Goal: Find specific page/section: Find specific page/section

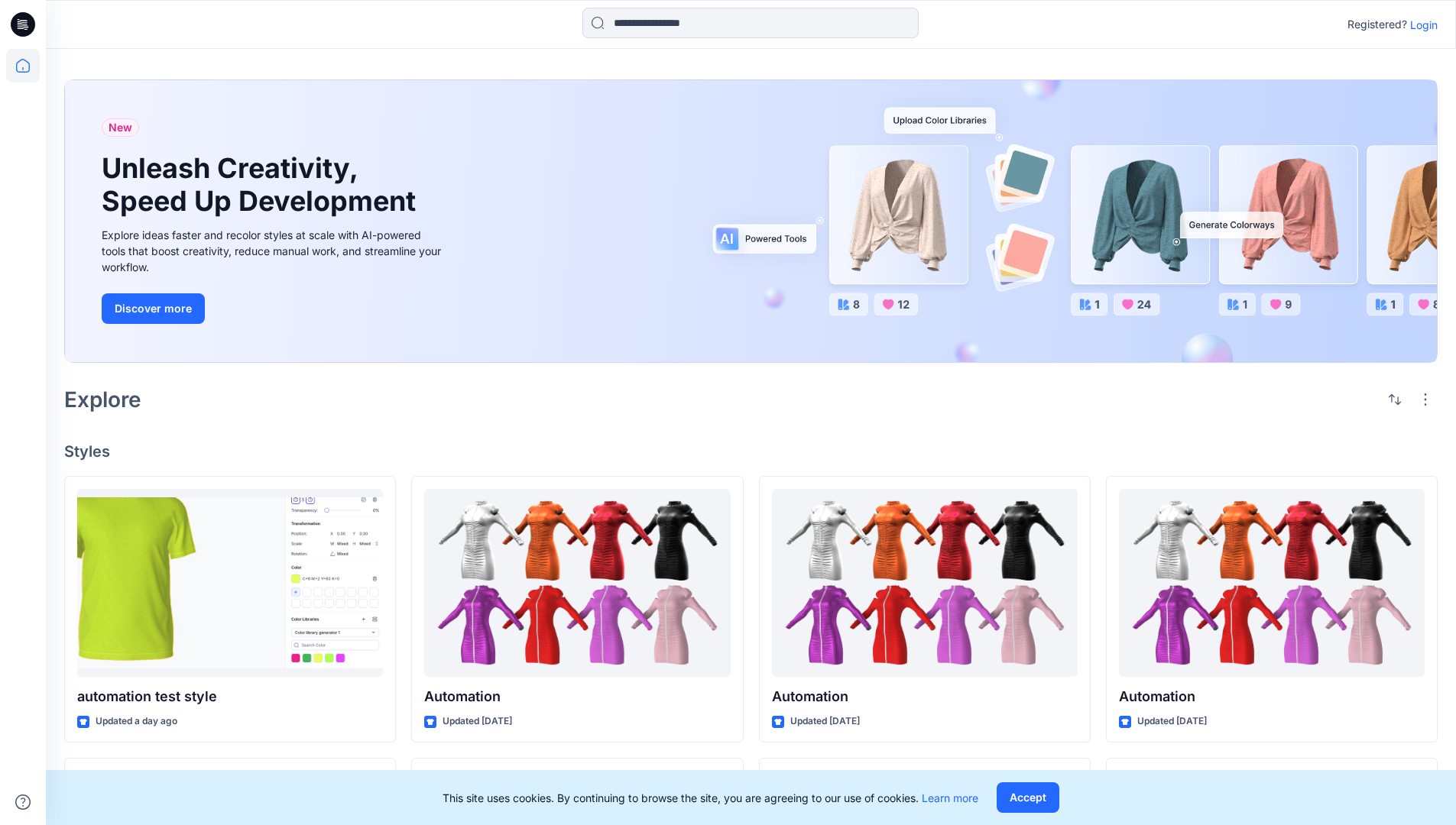
click at [1420, 24] on p "Login" at bounding box center [1423, 24] width 28 height 16
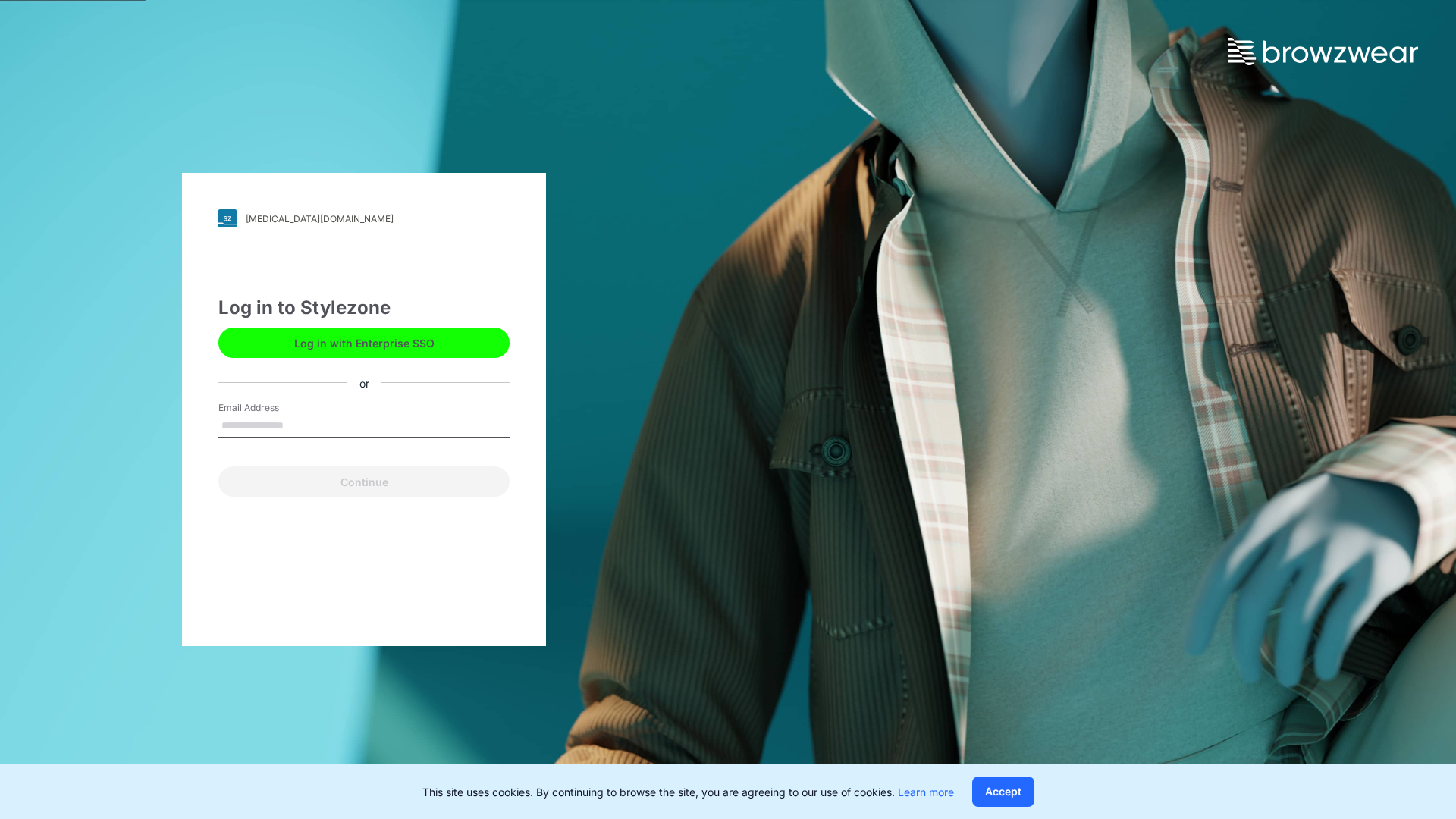
click at [299, 425] on input "Email Address" at bounding box center [364, 426] width 292 height 23
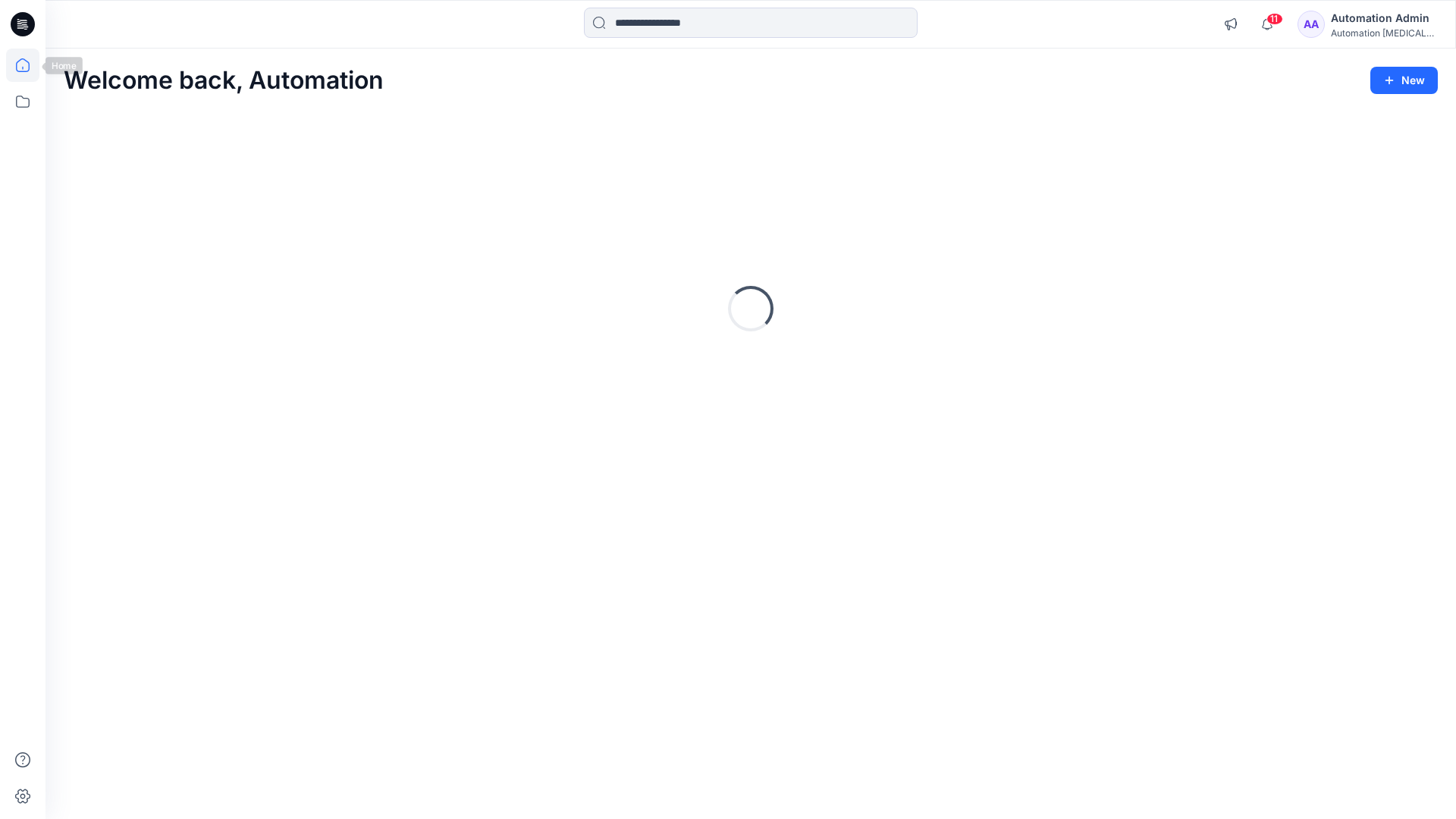
click at [29, 65] on icon at bounding box center [23, 65] width 14 height 14
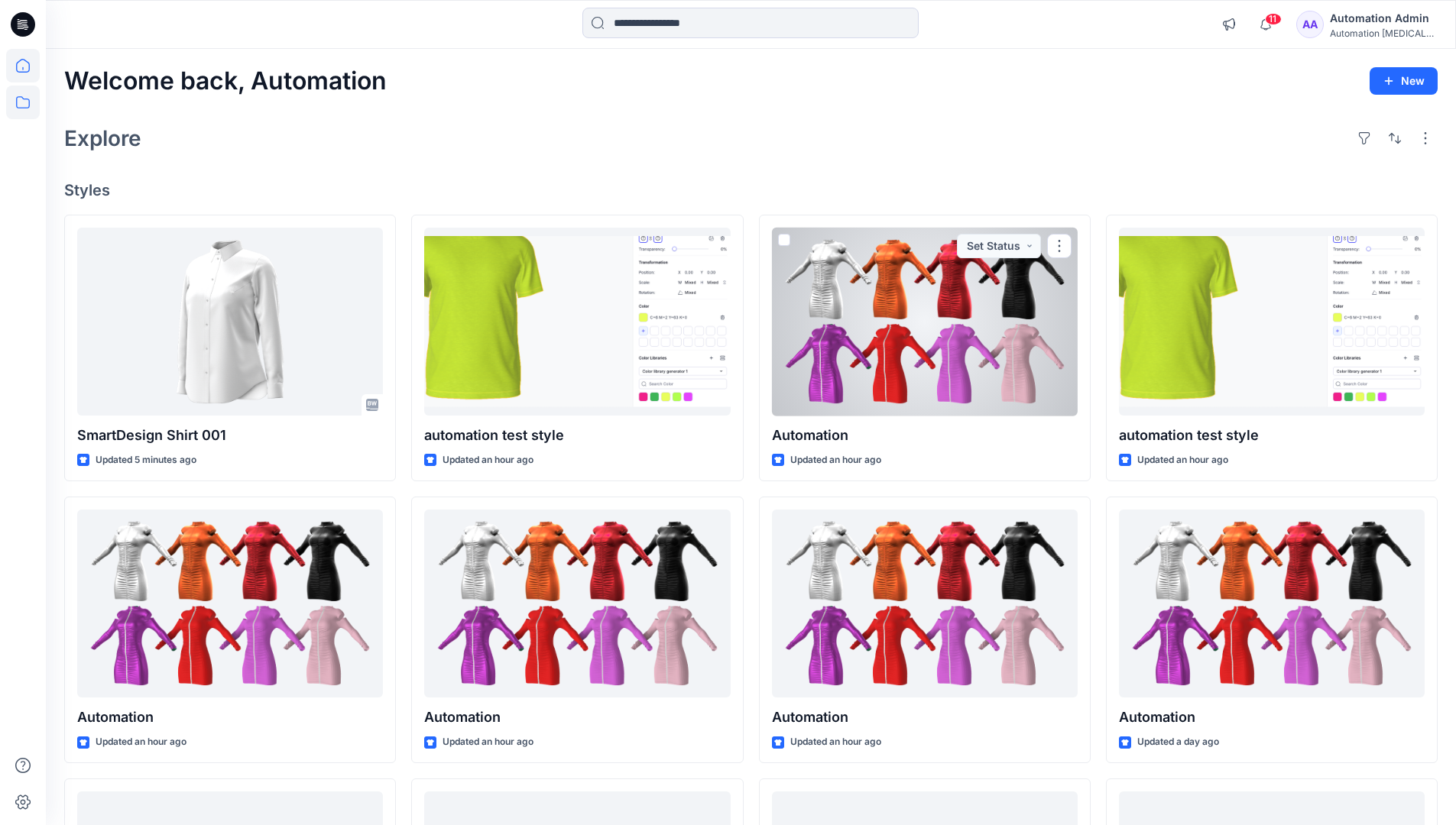
click at [25, 102] on icon at bounding box center [22, 102] width 34 height 34
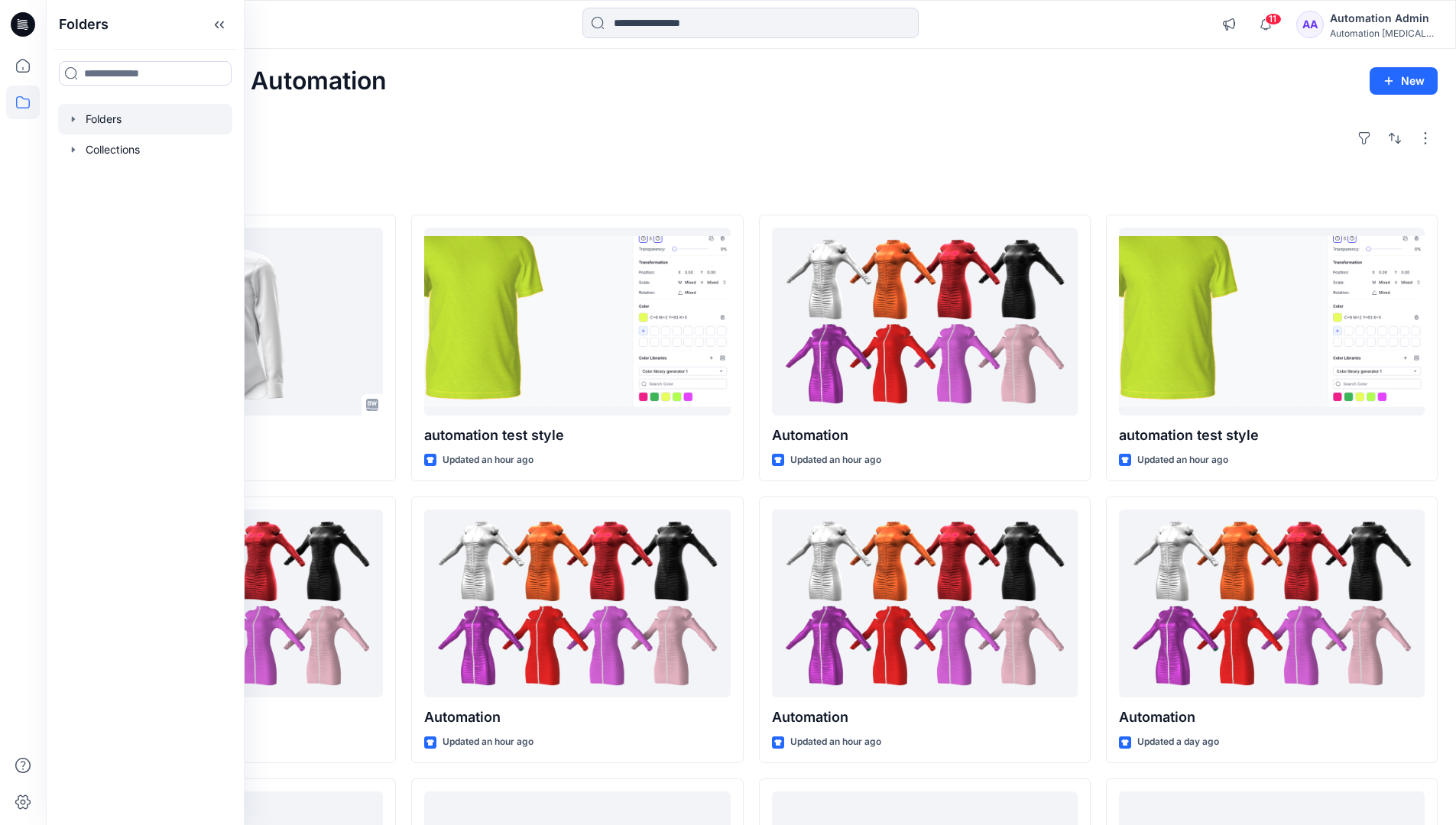
click at [163, 120] on div at bounding box center [145, 118] width 175 height 30
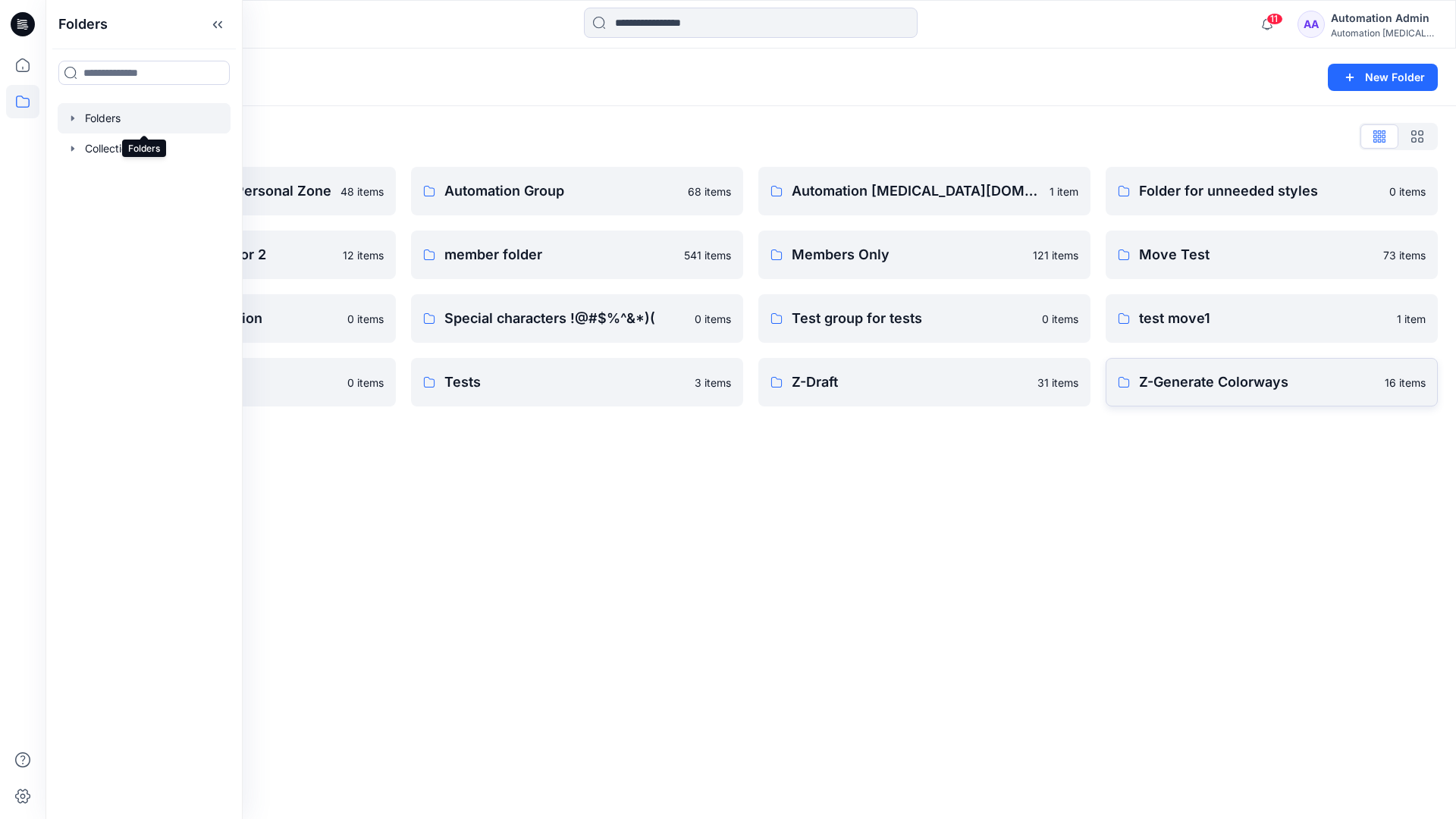
click at [1218, 388] on p "Z-Generate Colorways" at bounding box center [1257, 382] width 237 height 21
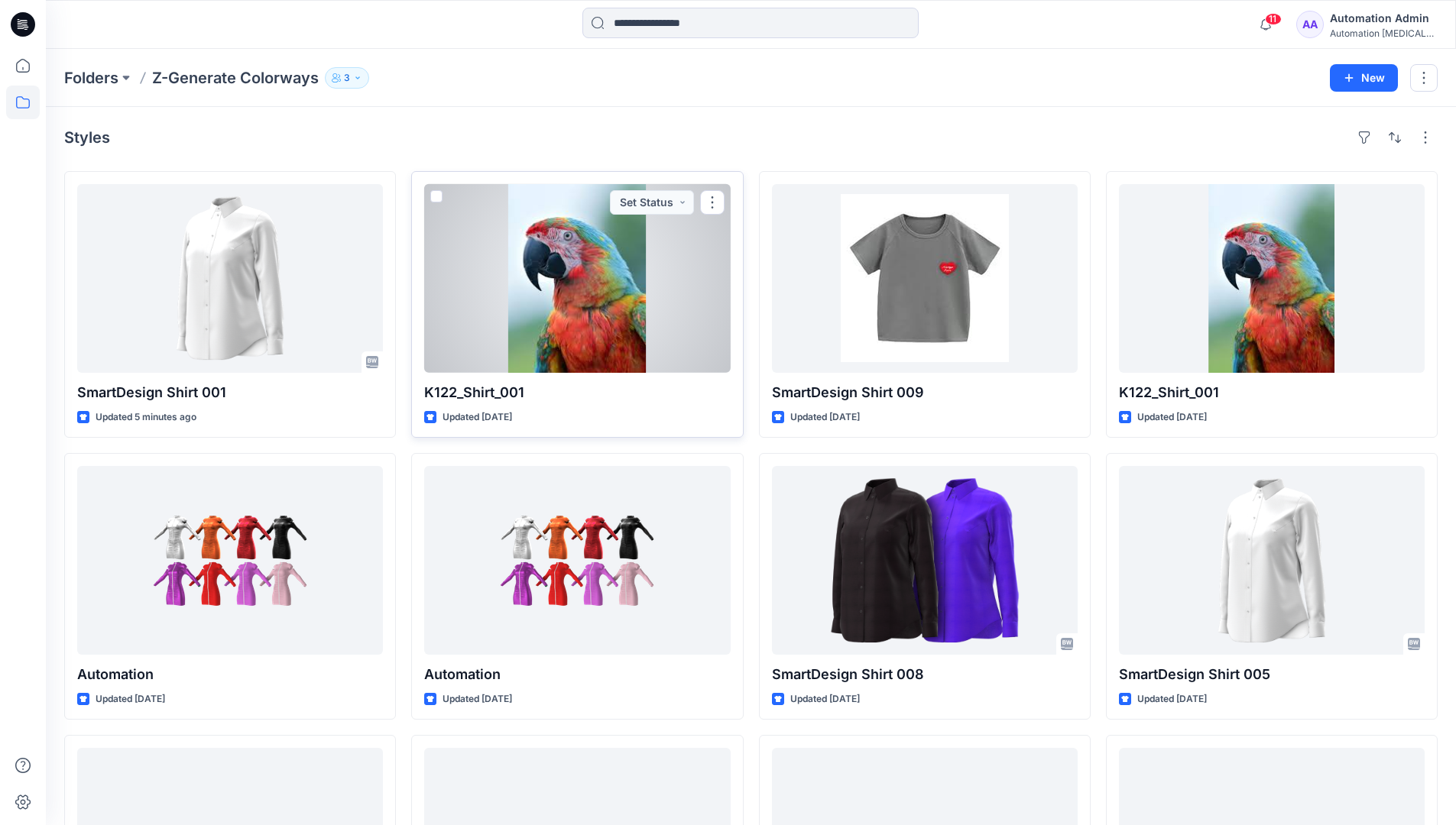
click at [436, 195] on span at bounding box center [436, 196] width 12 height 12
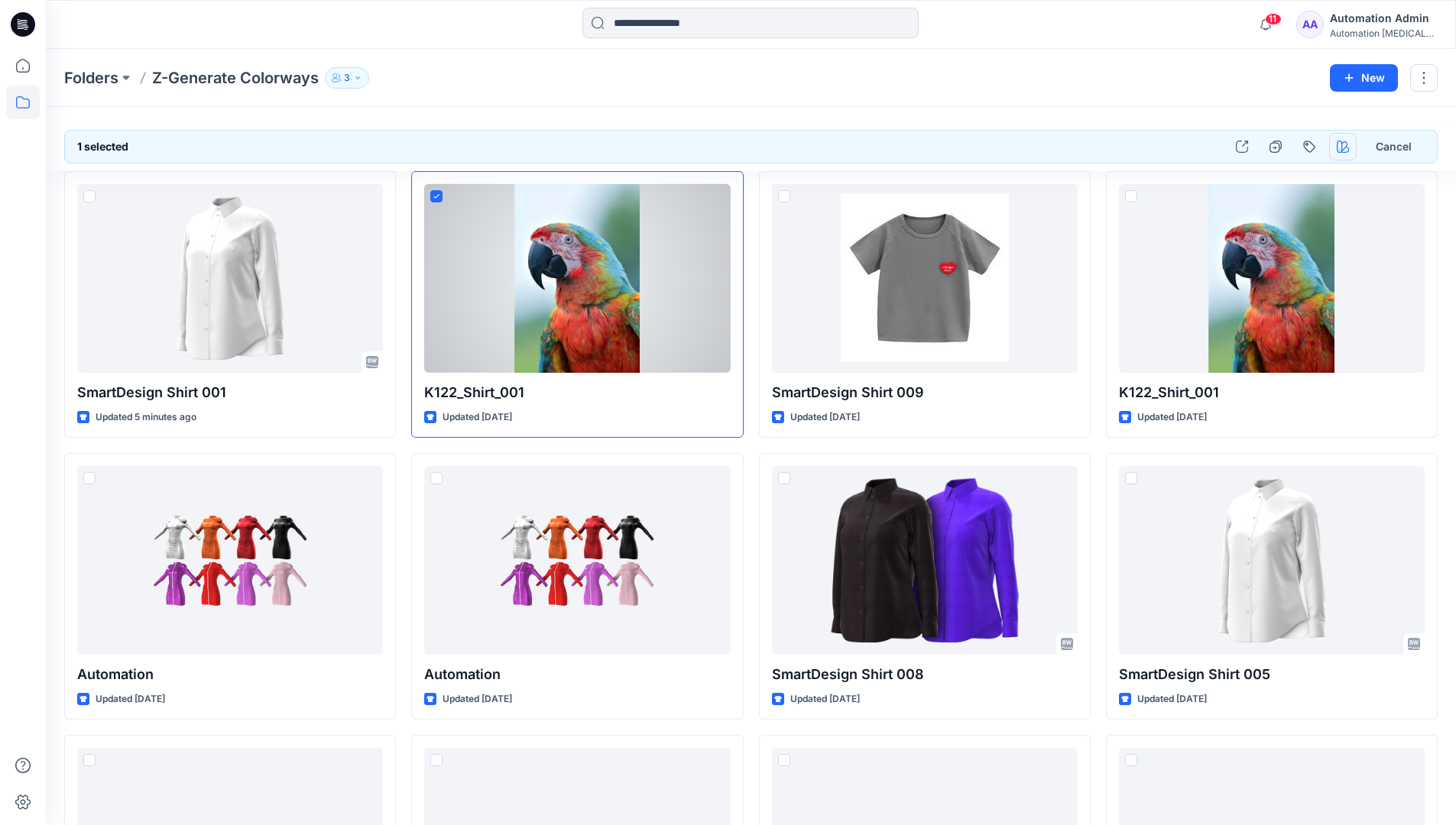
click at [1338, 141] on icon "button" at bounding box center [1343, 147] width 12 height 12
